Goal: Transaction & Acquisition: Download file/media

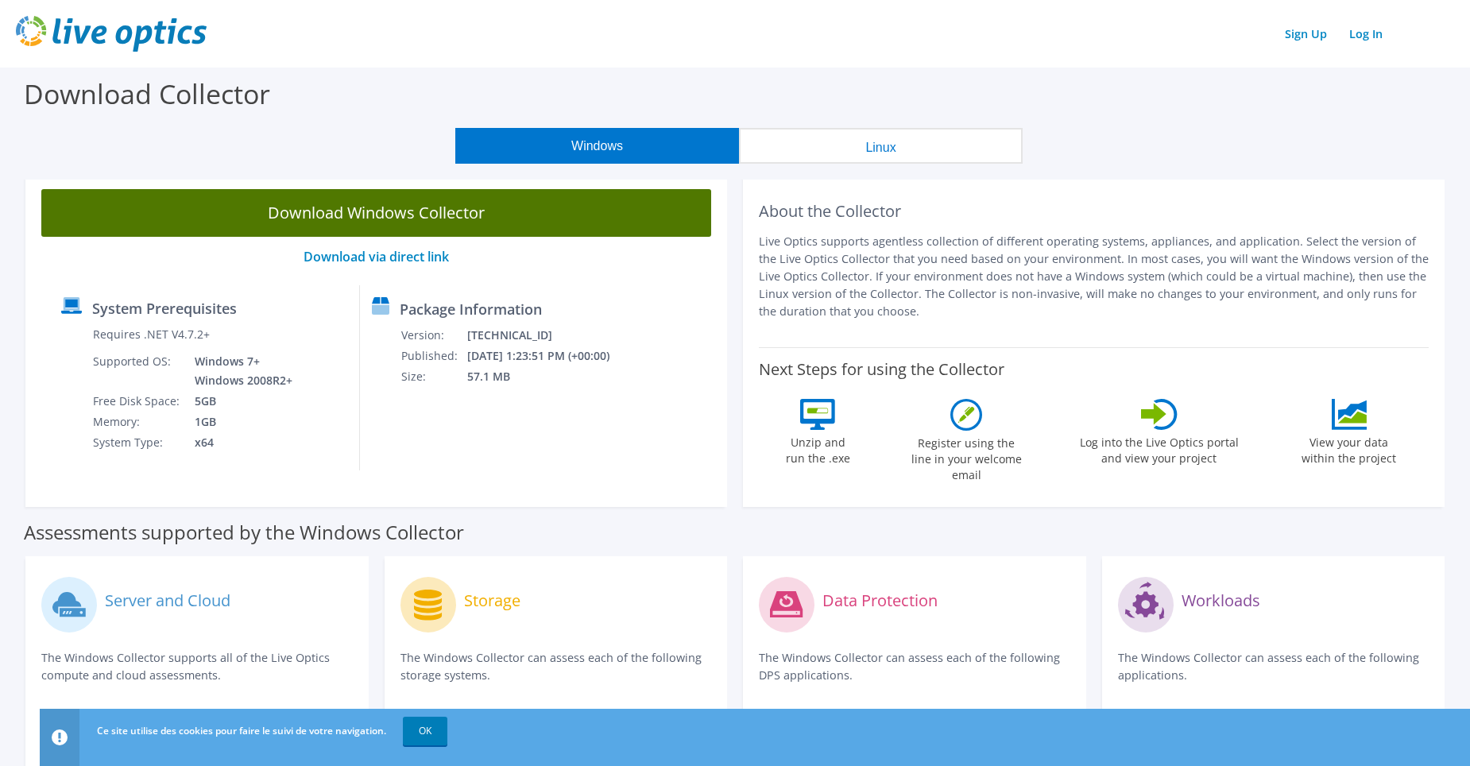
click at [415, 217] on link "Download Windows Collector" at bounding box center [376, 213] width 670 height 48
